Goal: Complete application form

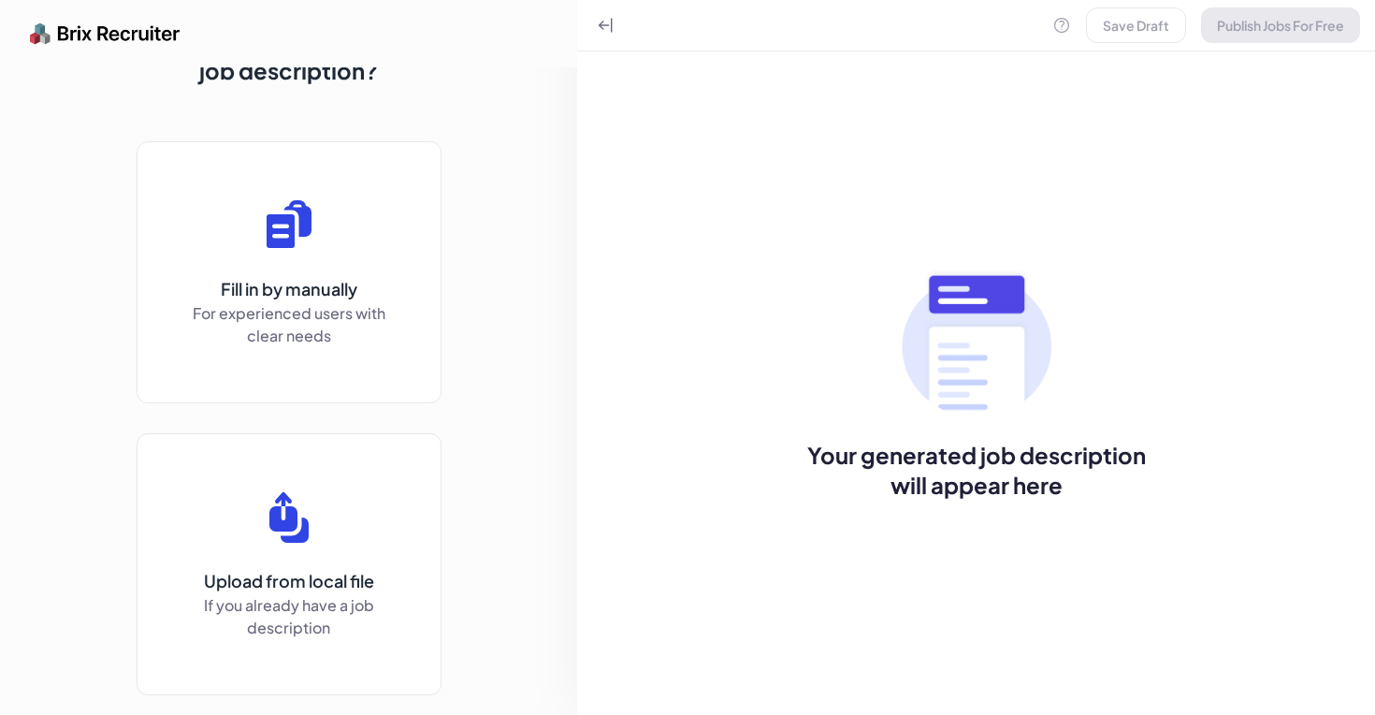
scroll to position [79, 0]
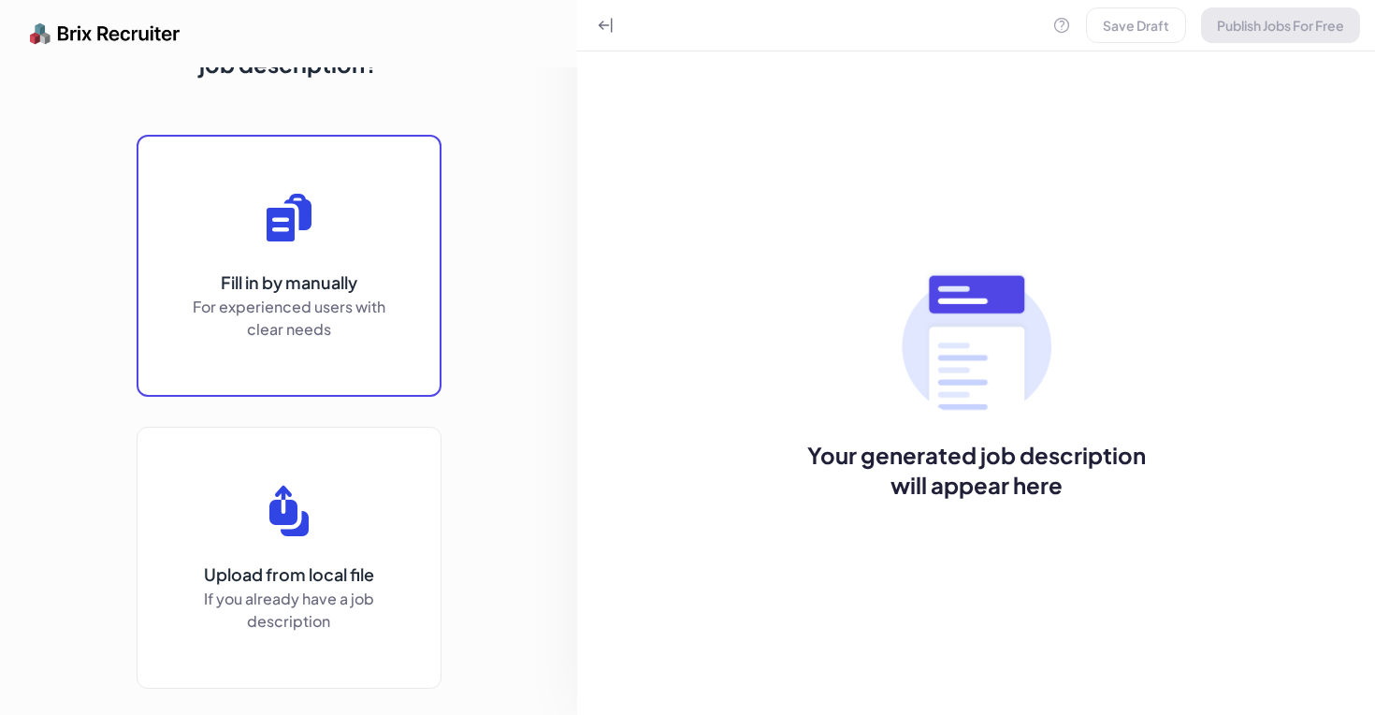
click at [291, 275] on p "Fill in by manually" at bounding box center [289, 282] width 206 height 26
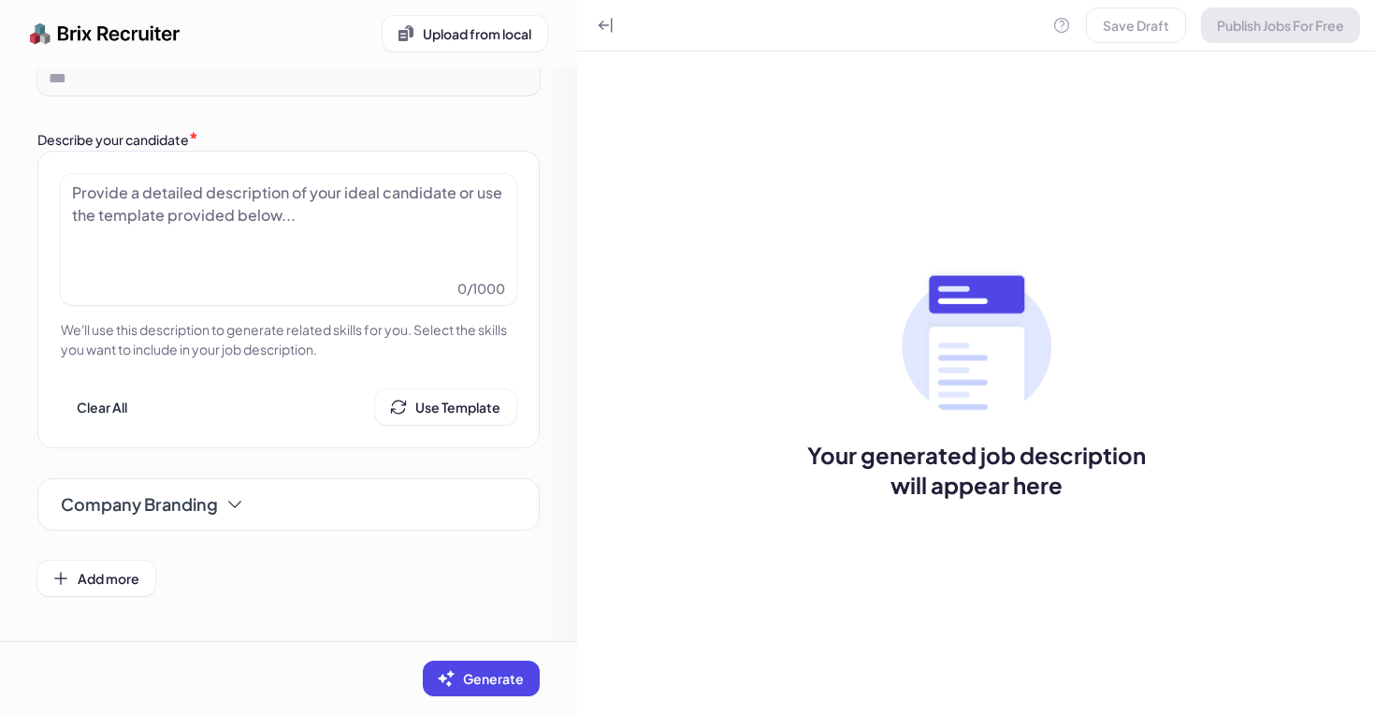
scroll to position [0, 0]
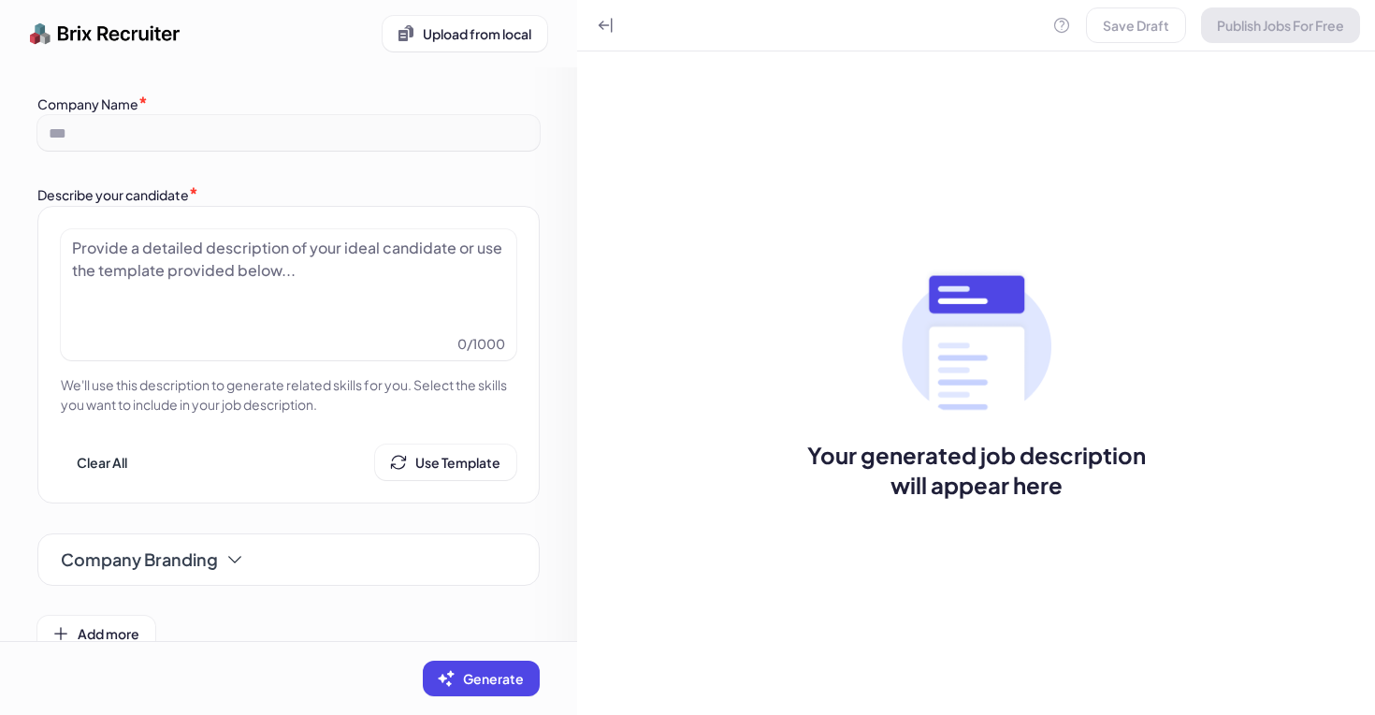
click at [220, 253] on div at bounding box center [288, 284] width 433 height 94
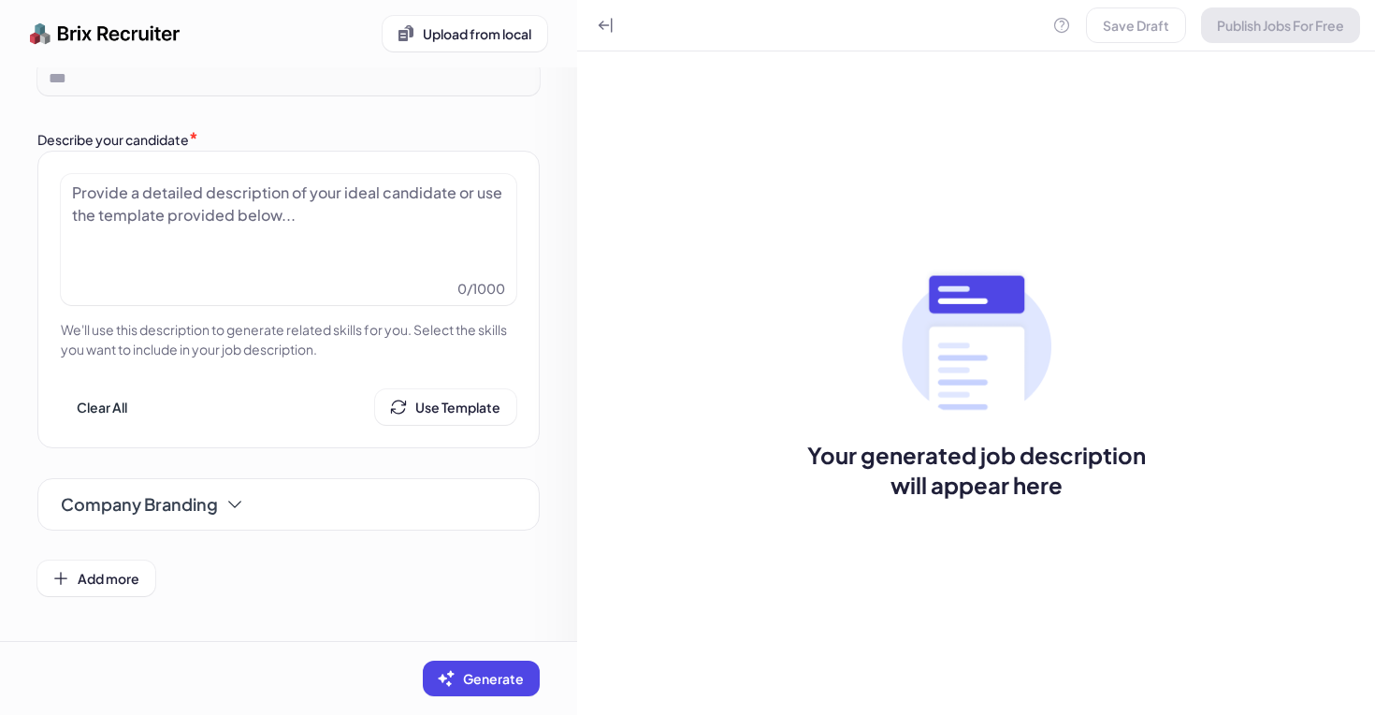
scroll to position [54, 0]
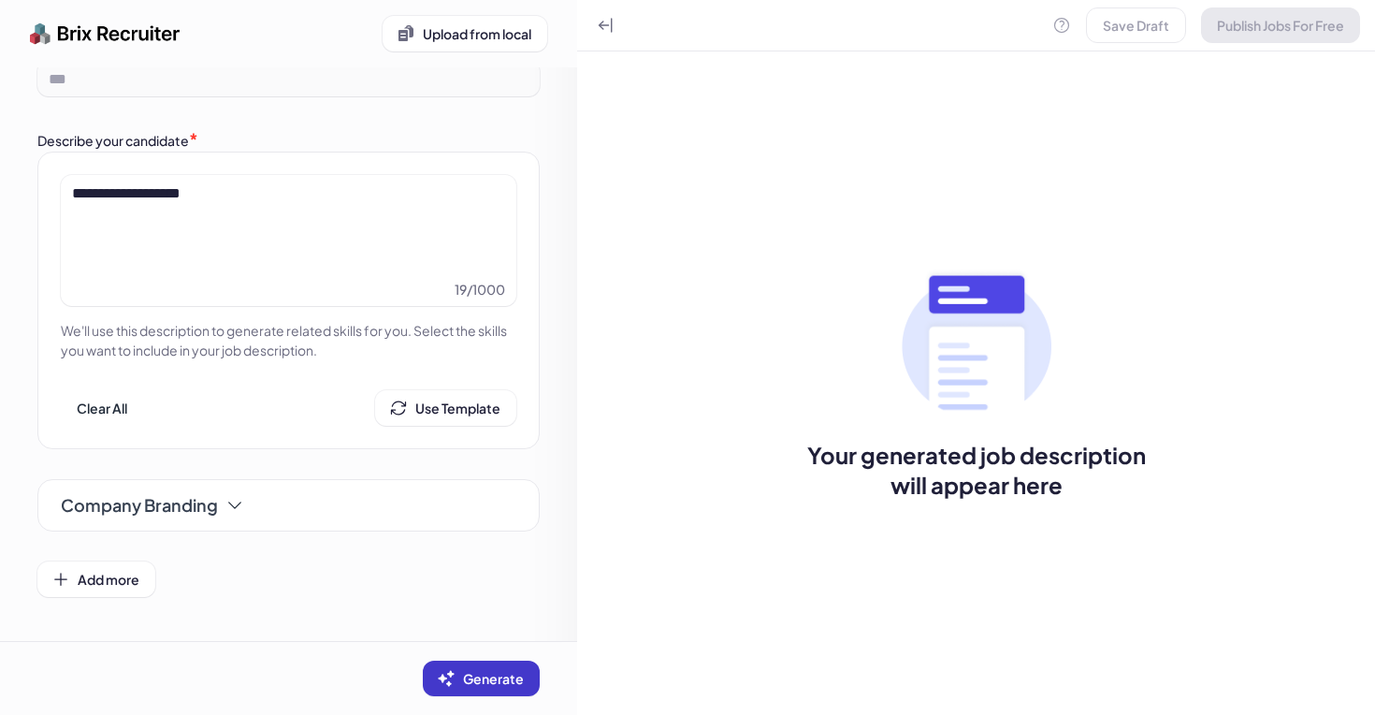
click at [462, 664] on button "Generate" at bounding box center [481, 678] width 117 height 36
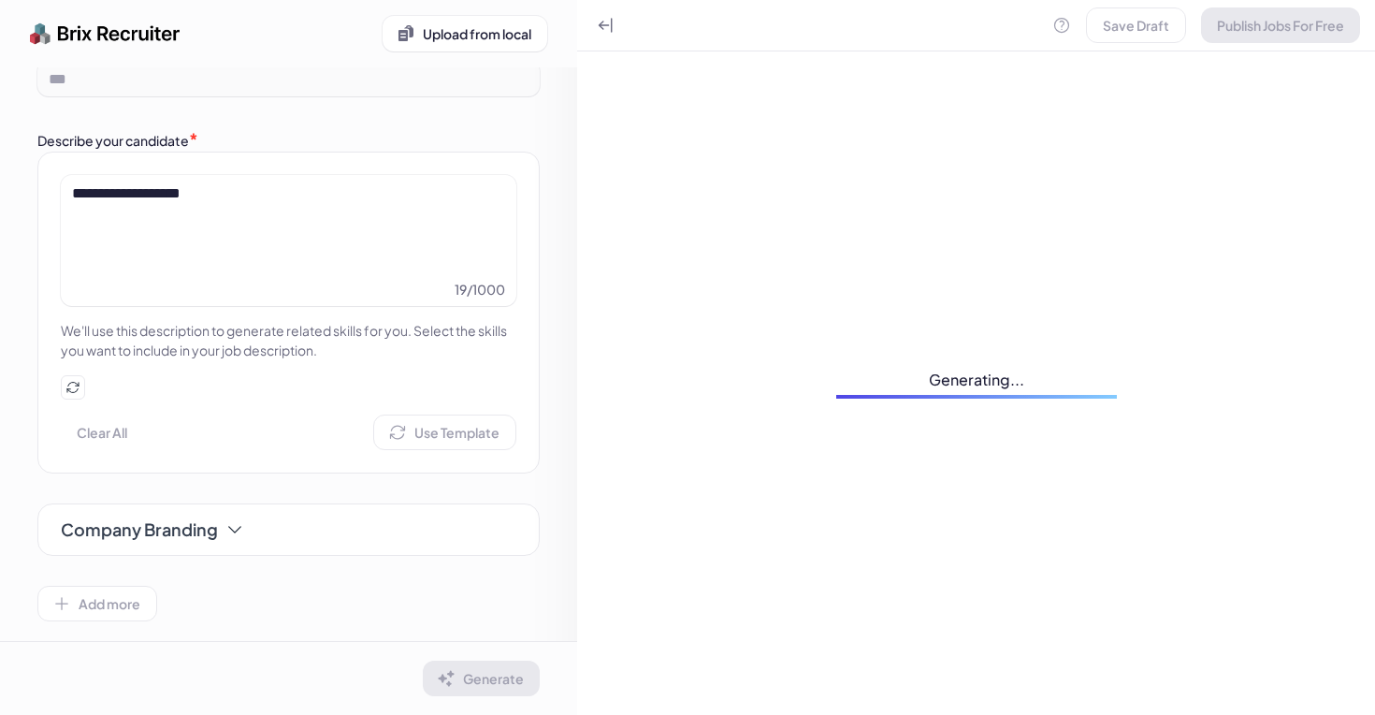
click at [413, 256] on div "**********" at bounding box center [288, 229] width 433 height 94
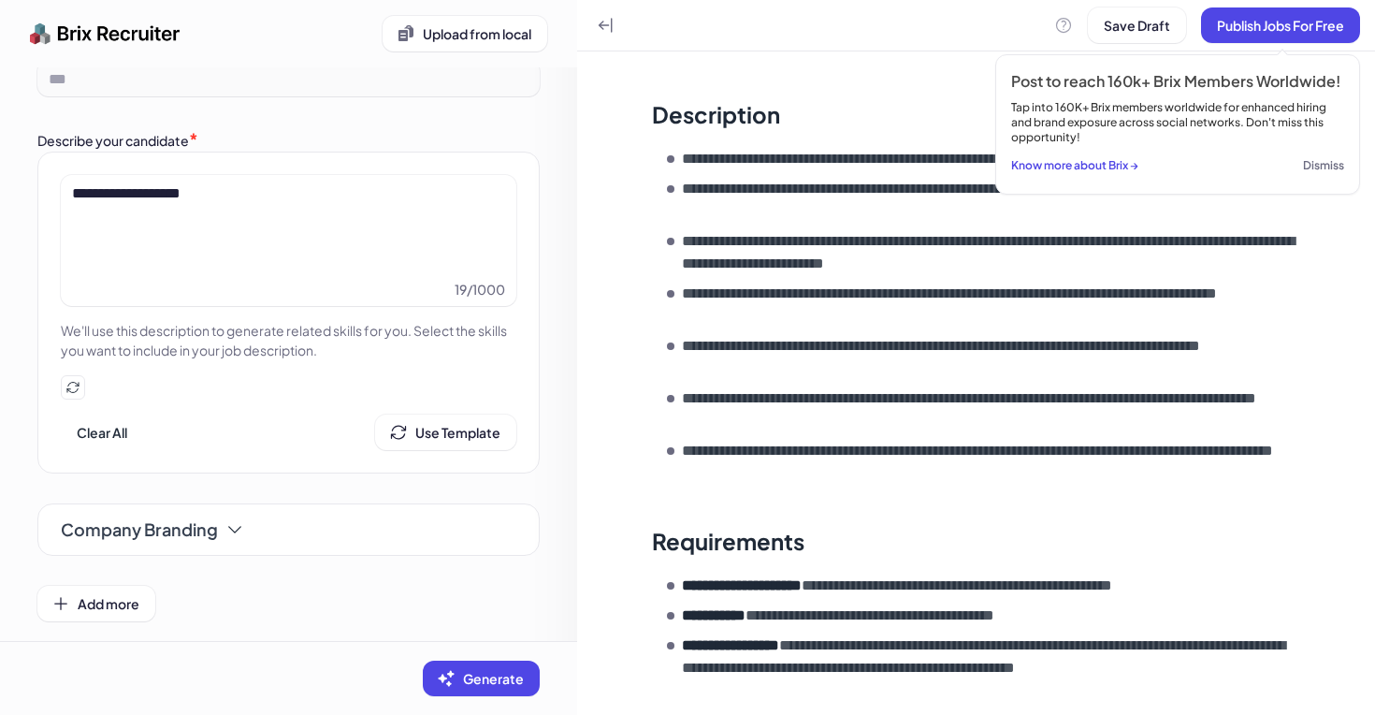
scroll to position [0, 0]
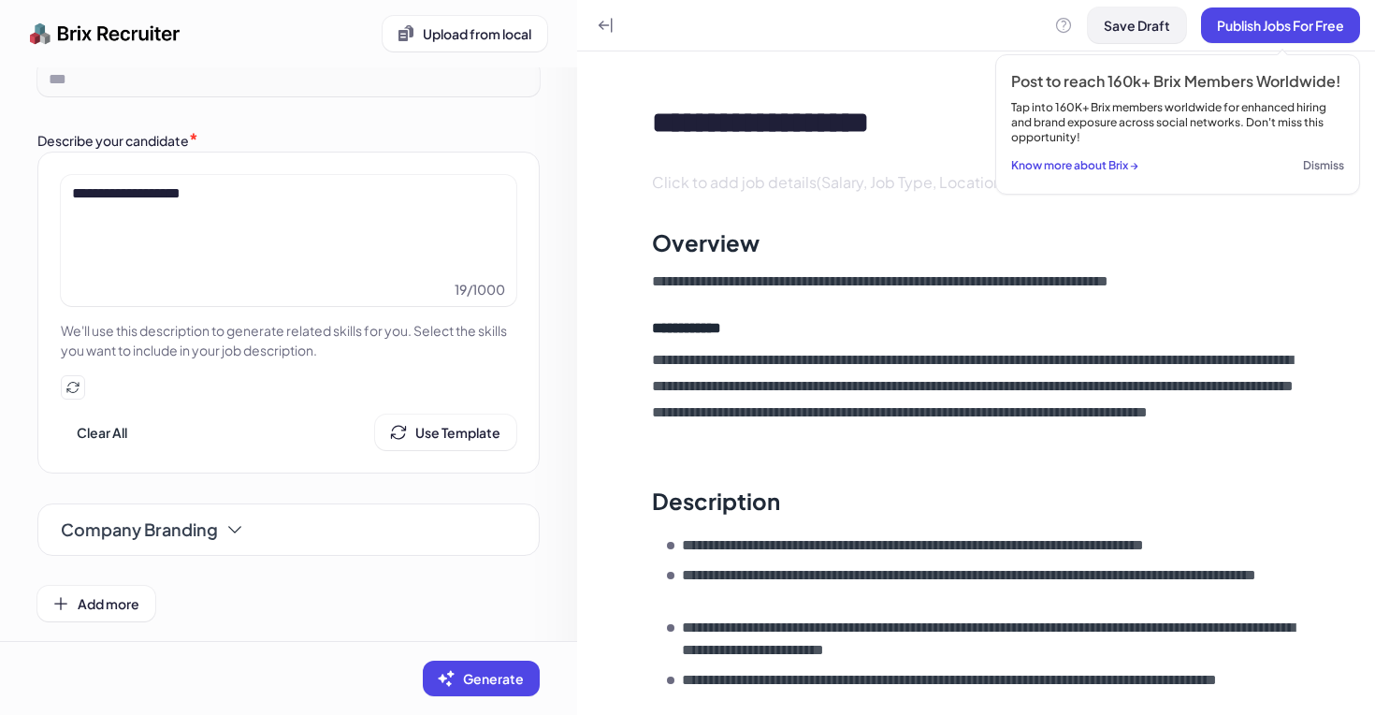
click at [1153, 20] on span "Save Draft" at bounding box center [1137, 25] width 66 height 17
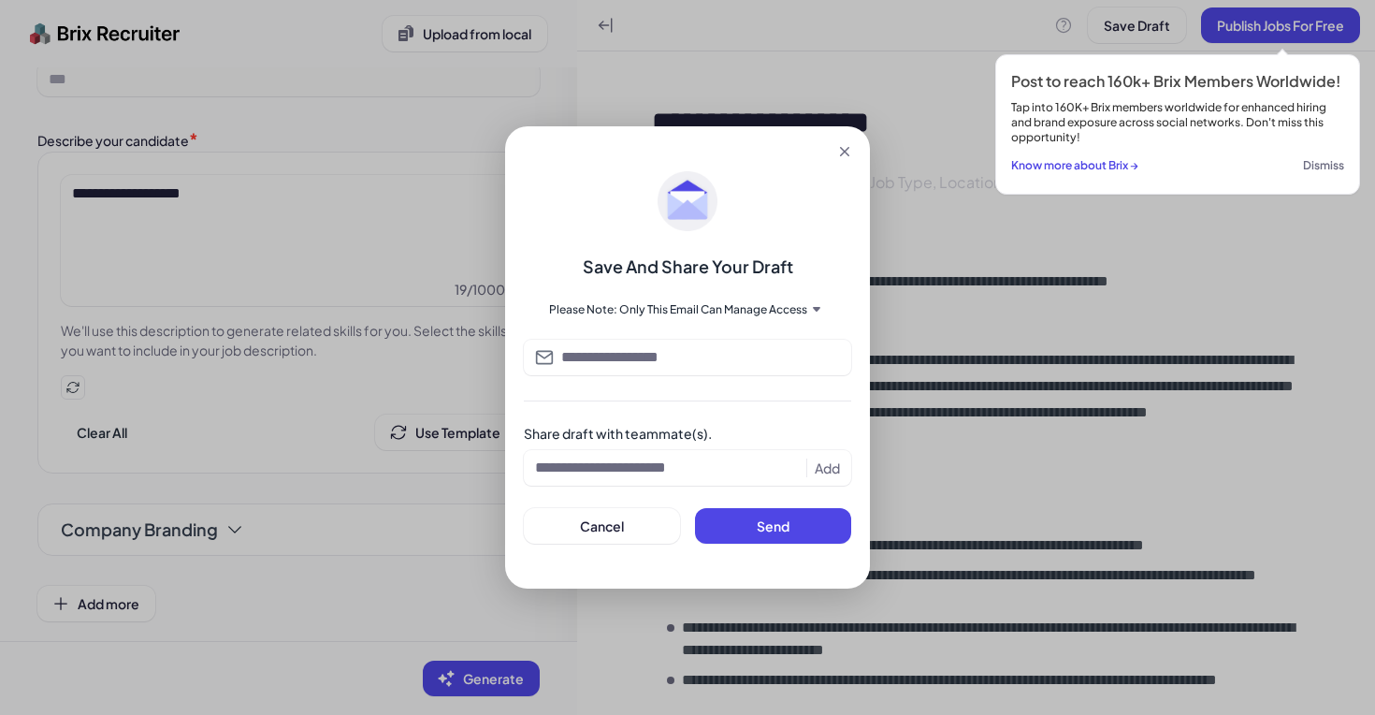
click at [631, 329] on div "Save And Share Your Draft Please Note: Only This Email Can Manage Access Share …" at bounding box center [687, 357] width 327 height 372
click at [630, 347] on input at bounding box center [700, 357] width 279 height 22
type input "**********"
click at [746, 543] on div "**********" at bounding box center [687, 357] width 365 height 462
click at [756, 534] on button "Send" at bounding box center [773, 526] width 156 height 36
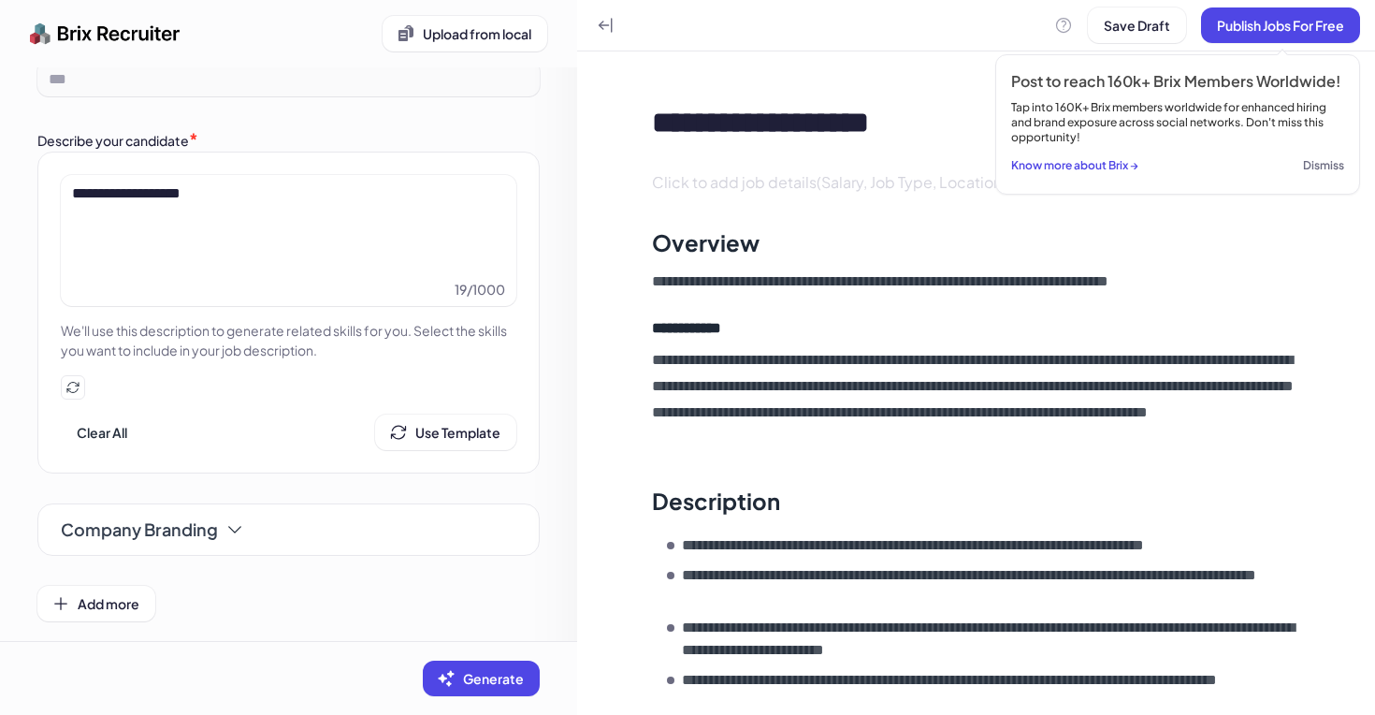
click at [141, 25] on img at bounding box center [105, 33] width 151 height 37
click at [99, 38] on img at bounding box center [105, 33] width 151 height 37
